Goal: Information Seeking & Learning: Learn about a topic

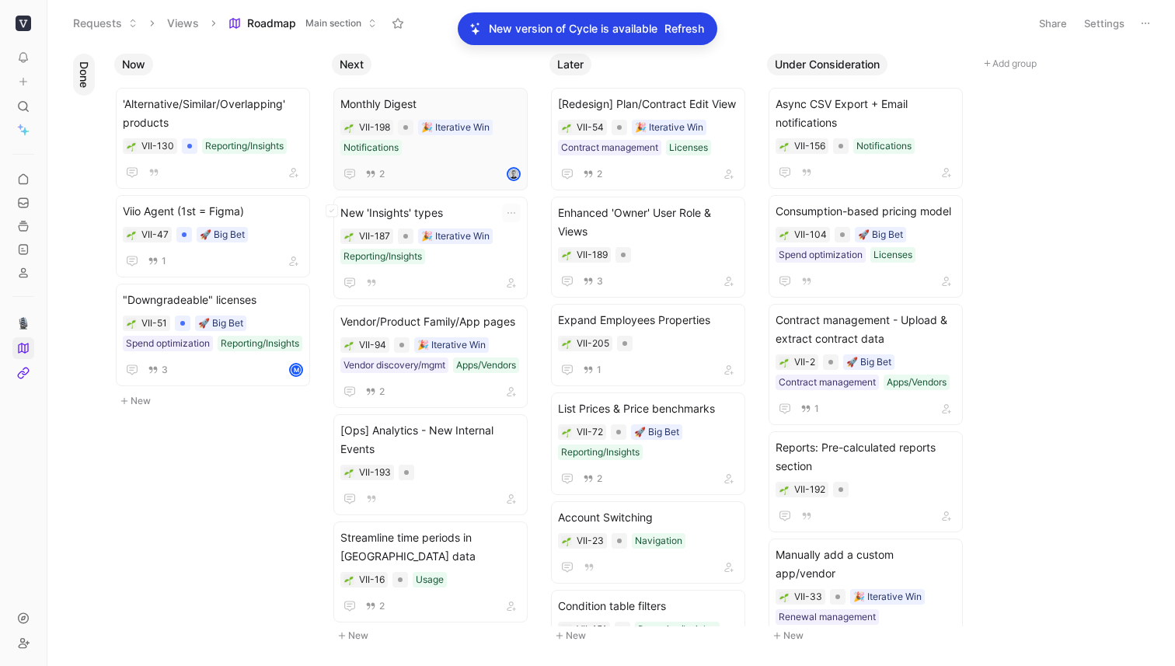
scroll to position [246, 0]
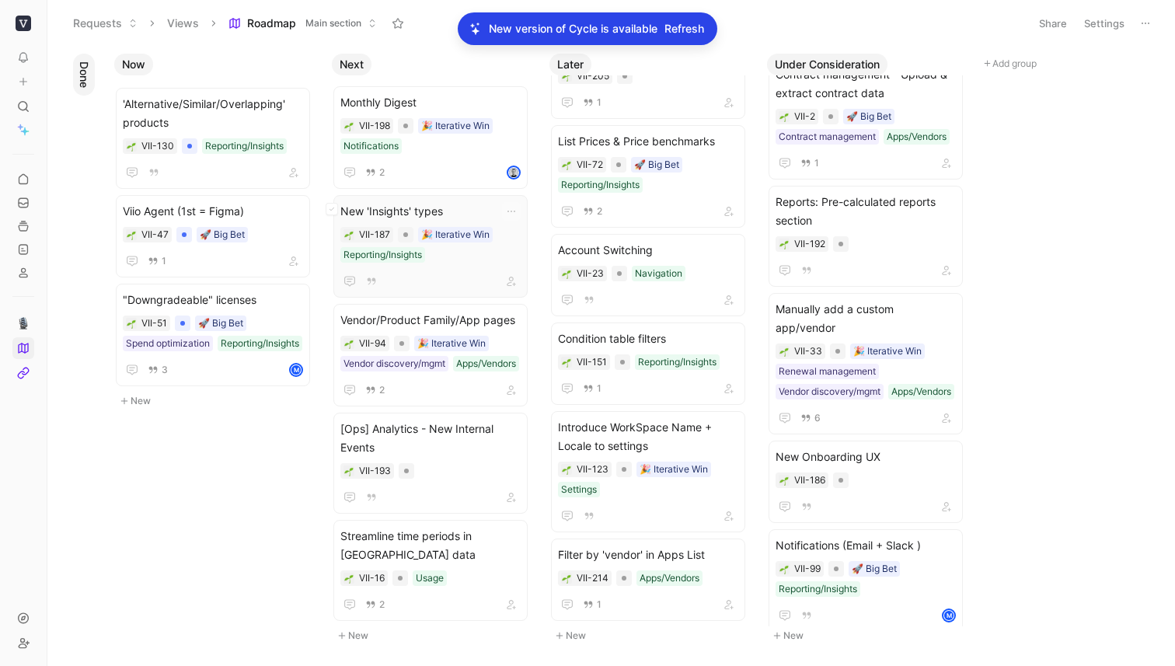
click at [450, 195] on div "New 'Insights' types VII-187 🎉 Iterative Win Reporting/Insights" at bounding box center [430, 246] width 194 height 103
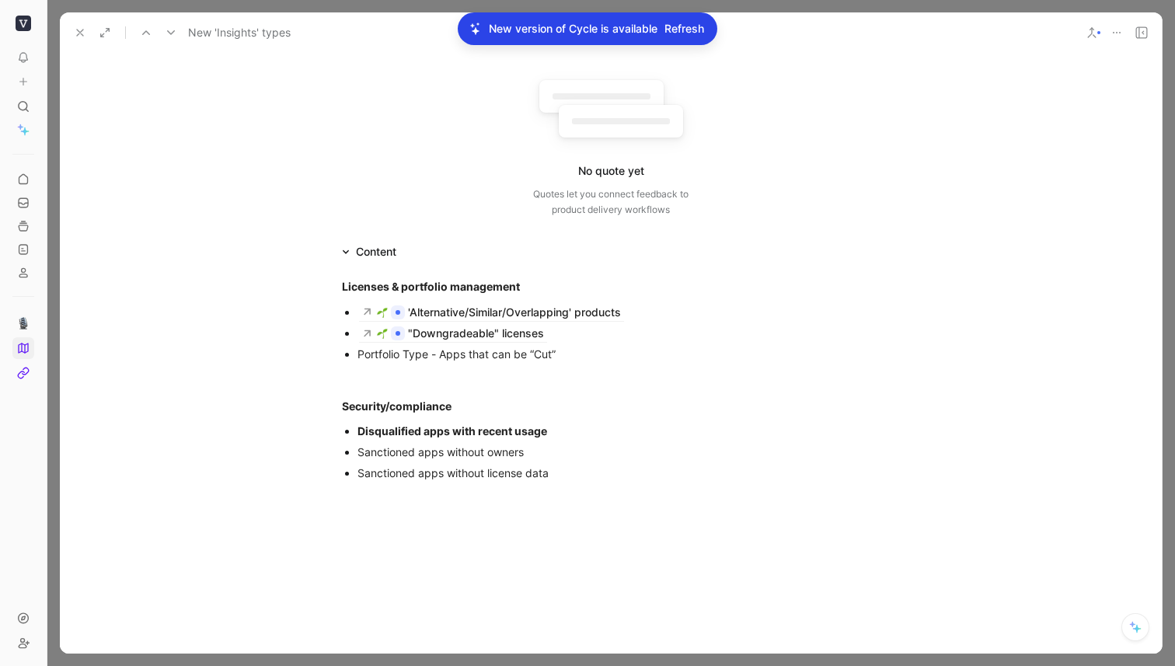
scroll to position [135, 0]
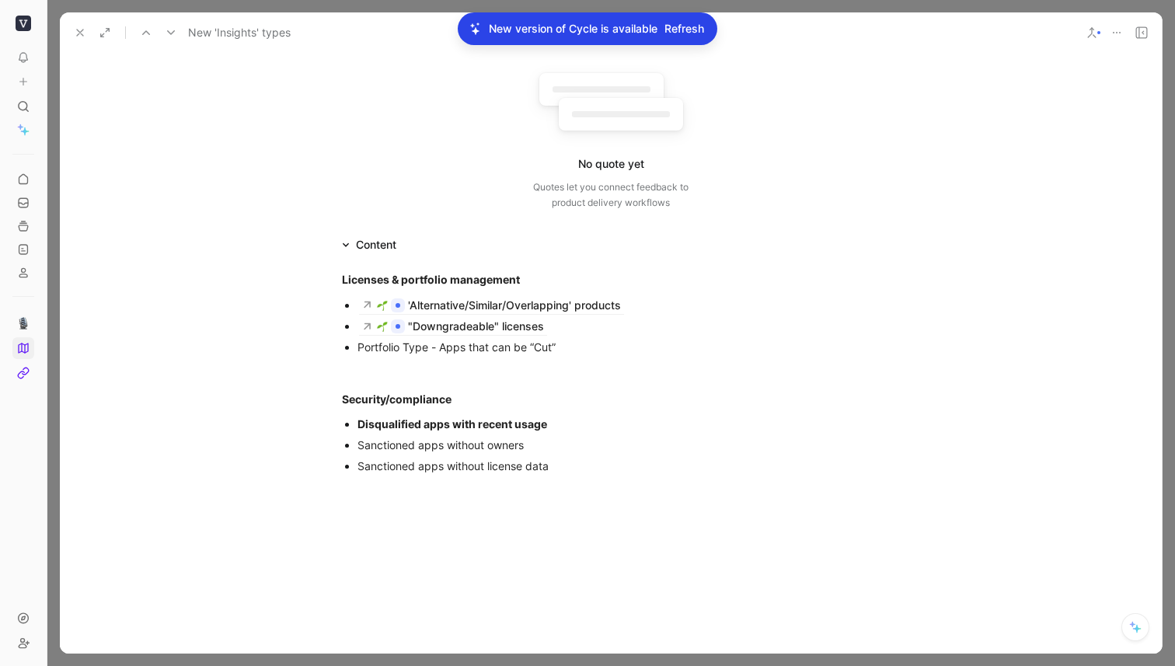
click at [584, 347] on div "Portfolio Type - Apps that can be “Cut”" at bounding box center [618, 347] width 522 height 16
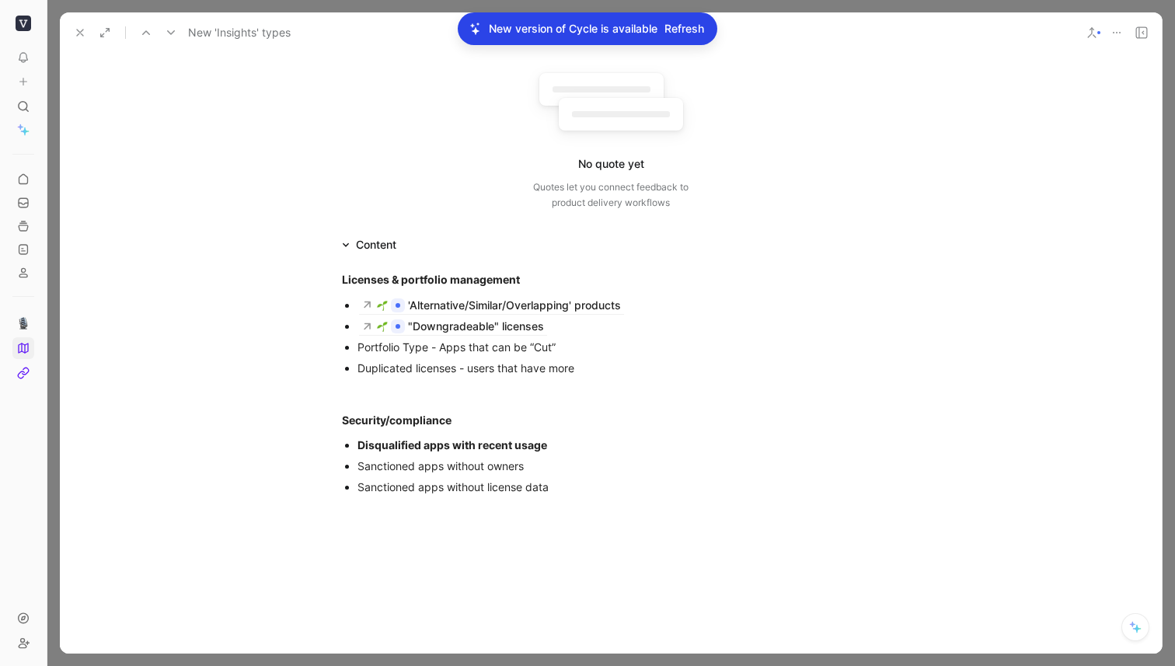
click at [552, 375] on div "Duplicated licenses - users that have more" at bounding box center [618, 368] width 522 height 16
click at [473, 343] on div "Portfolio Type - Apps that can be “Cut”" at bounding box center [618, 347] width 522 height 16
click at [632, 373] on div "Duplicated licenses - users that have more than" at bounding box center [618, 368] width 522 height 16
click at [595, 364] on div "Duplicated licenses - users that have more than" at bounding box center [618, 368] width 522 height 16
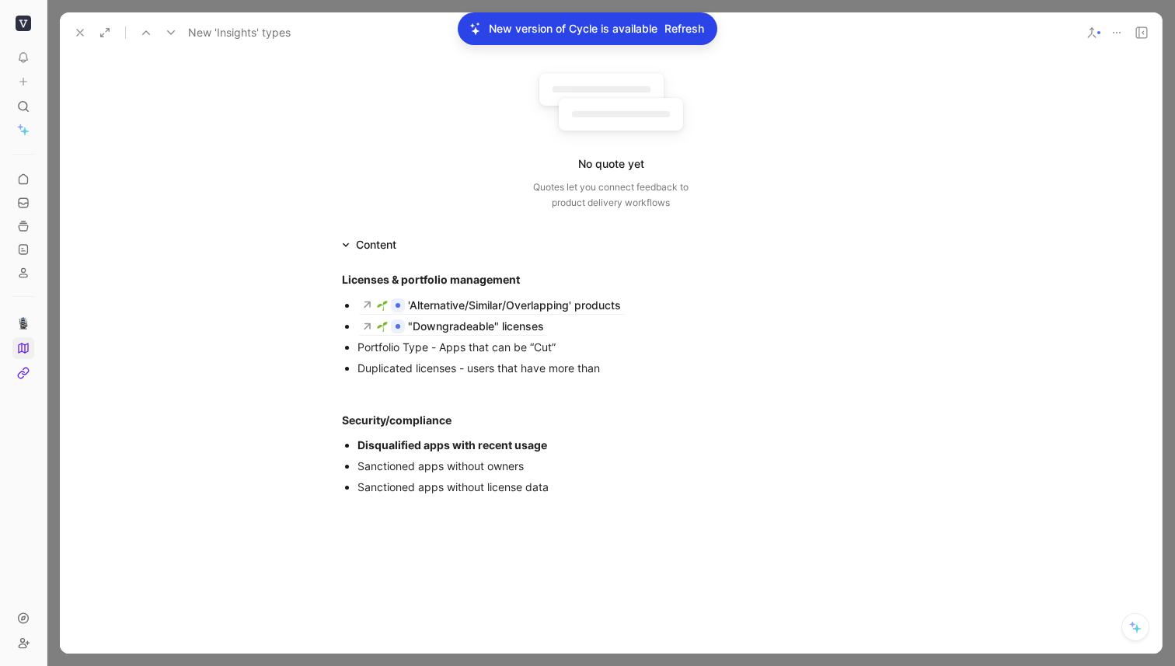
click at [632, 367] on div "Duplicated licenses - users that have more than" at bounding box center [618, 368] width 522 height 16
click at [78, 32] on icon at bounding box center [80, 32] width 12 height 12
